Goal: Find specific page/section: Find specific page/section

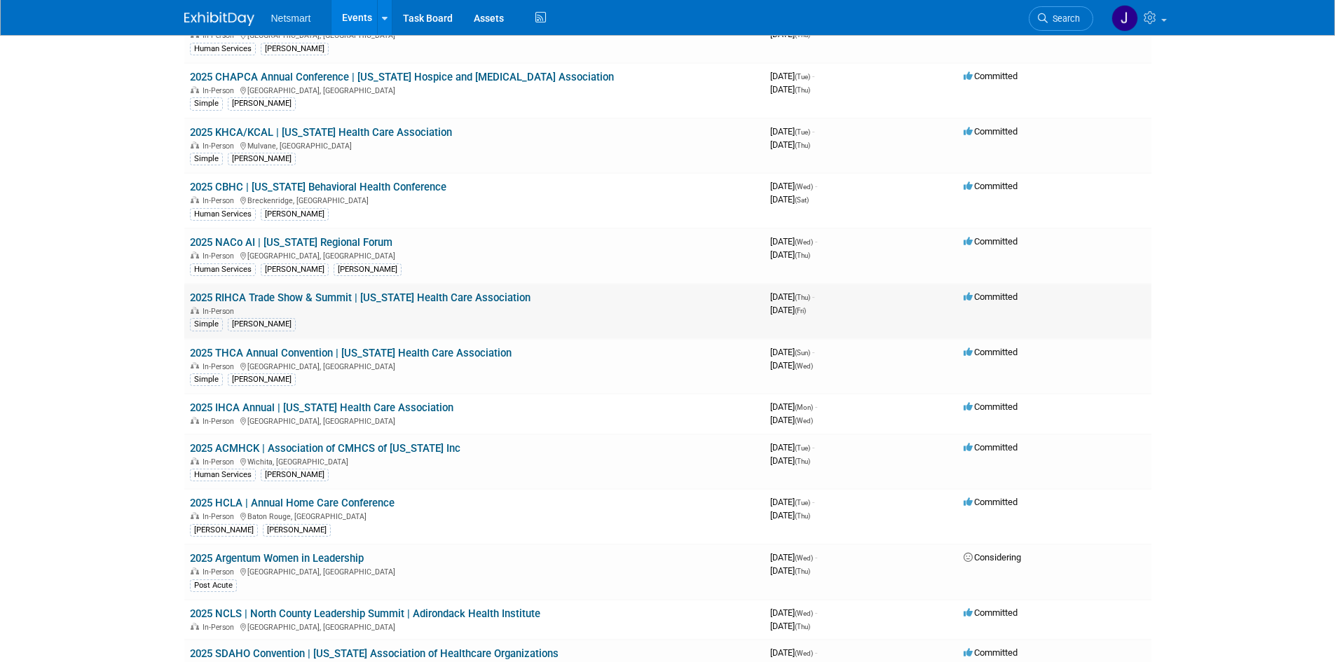
scroll to position [280, 0]
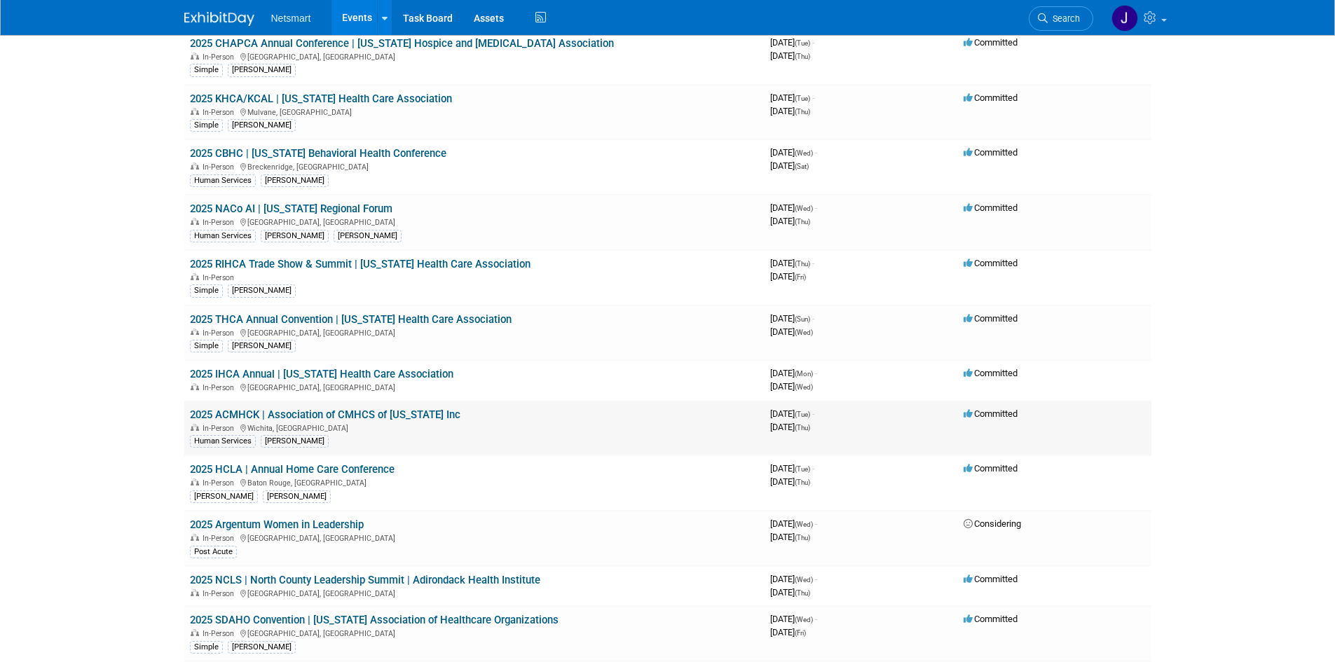
click at [408, 418] on link "2025 ACMHCK | Association of CMHCS of [US_STATE] Inc" at bounding box center [325, 415] width 271 height 13
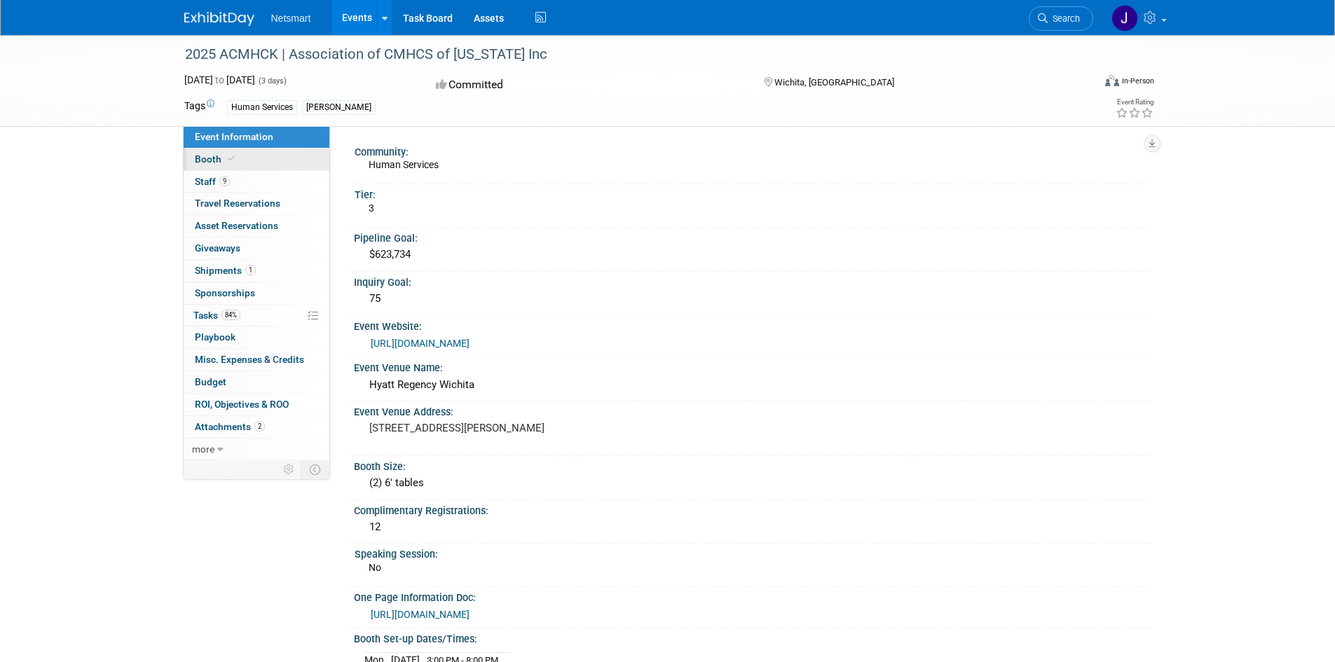
click at [264, 161] on link "Booth" at bounding box center [257, 160] width 146 height 22
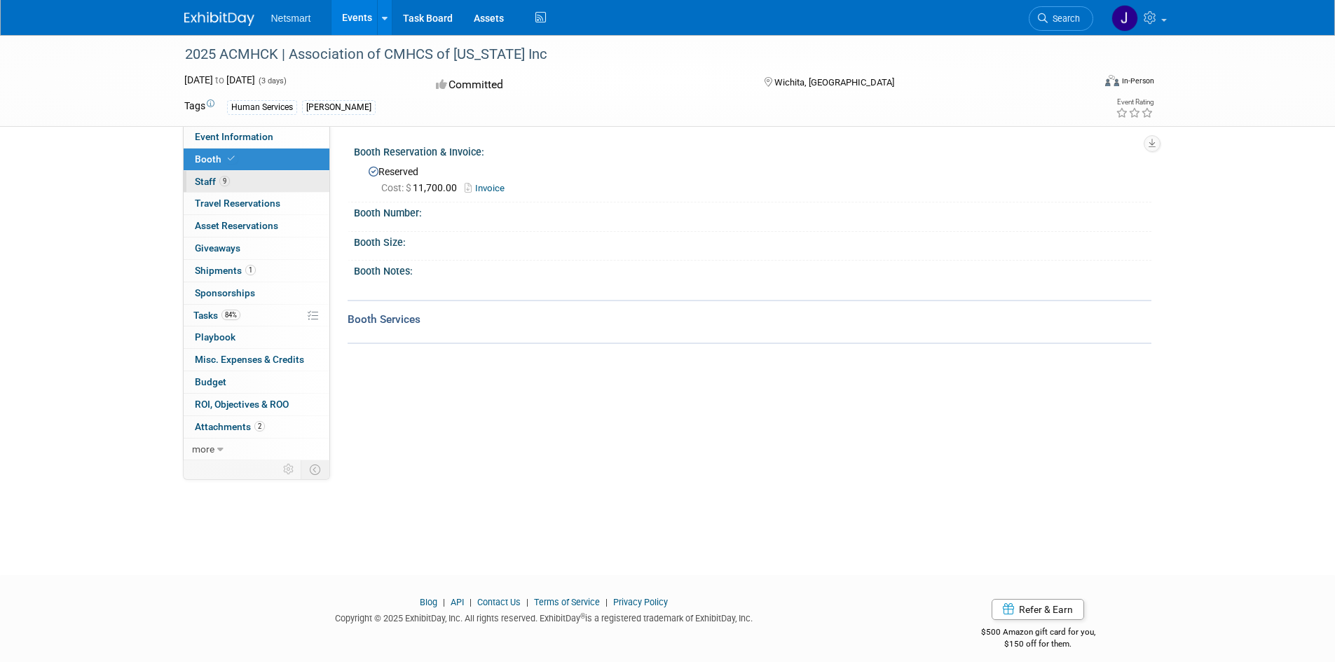
click at [242, 176] on link "9 Staff 9" at bounding box center [257, 182] width 146 height 22
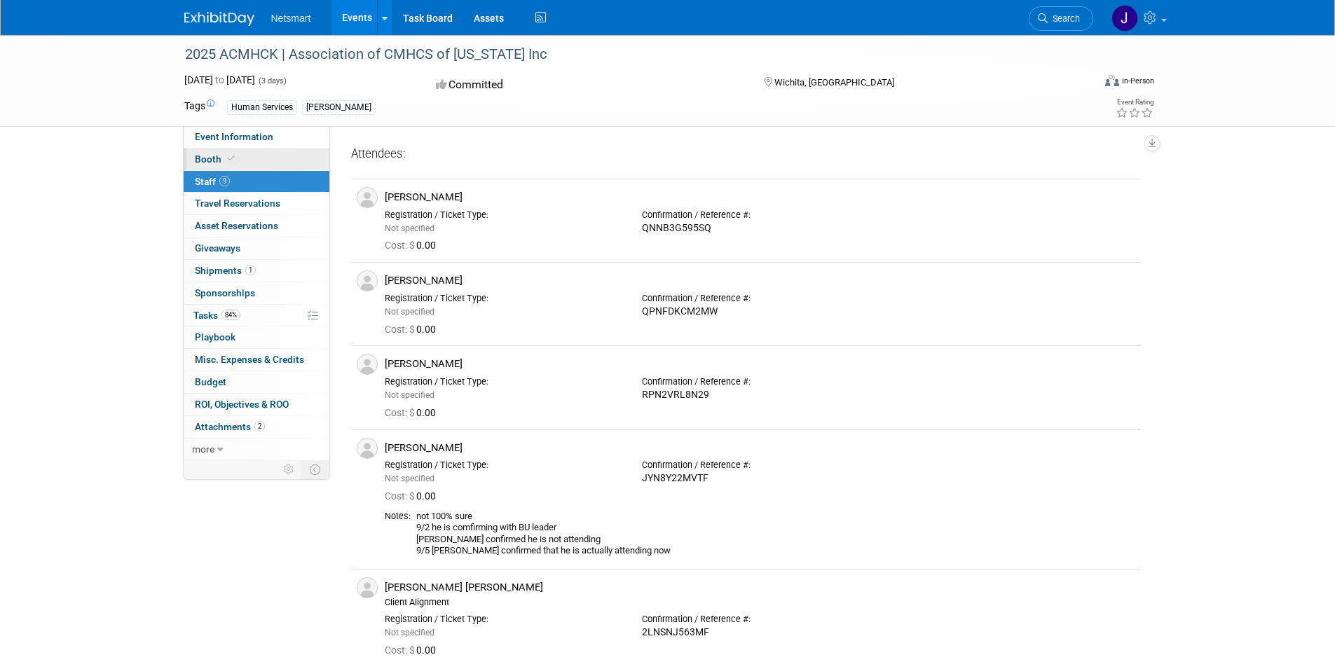
click at [248, 167] on link "Booth" at bounding box center [257, 160] width 146 height 22
